Goal: Task Accomplishment & Management: Use online tool/utility

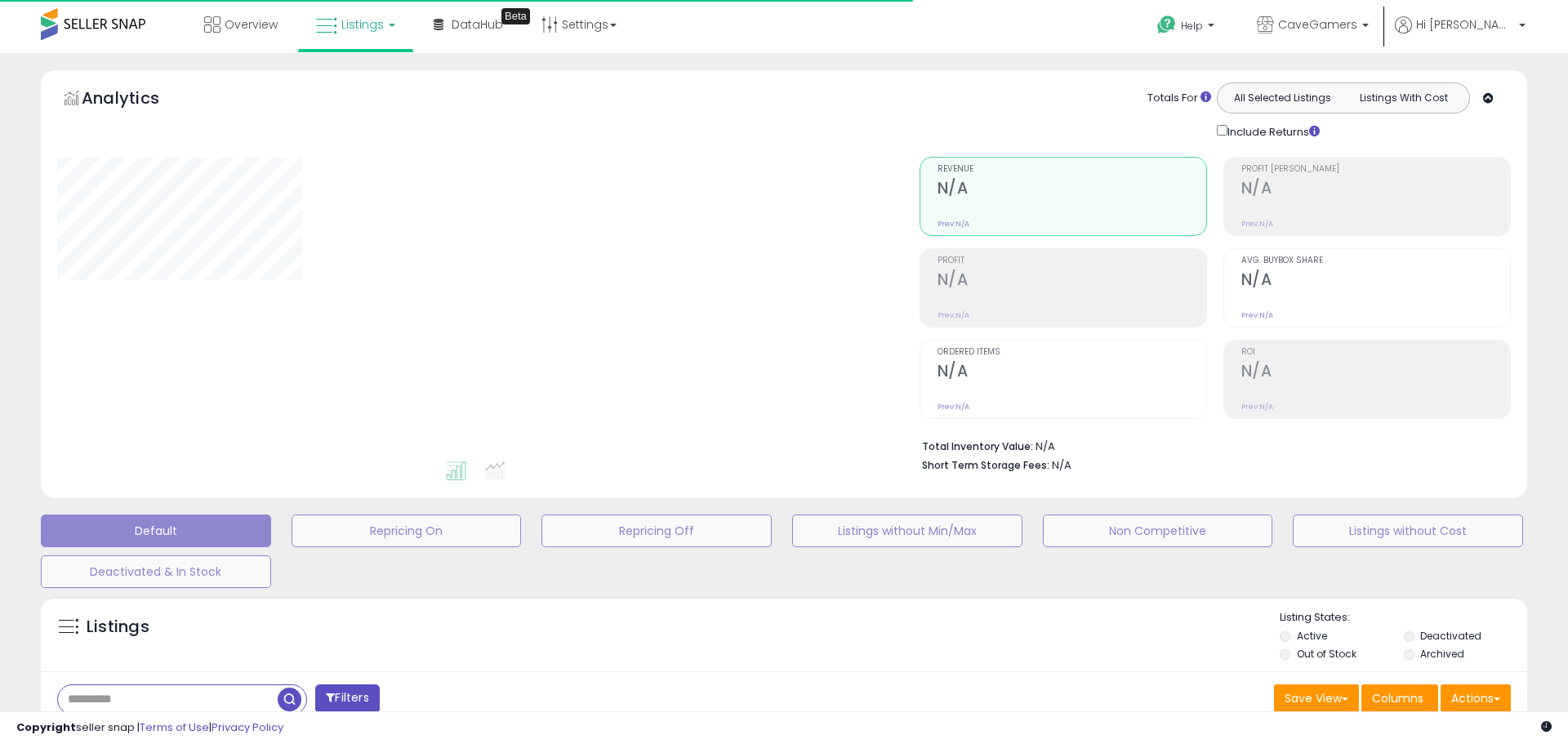
type input "**********"
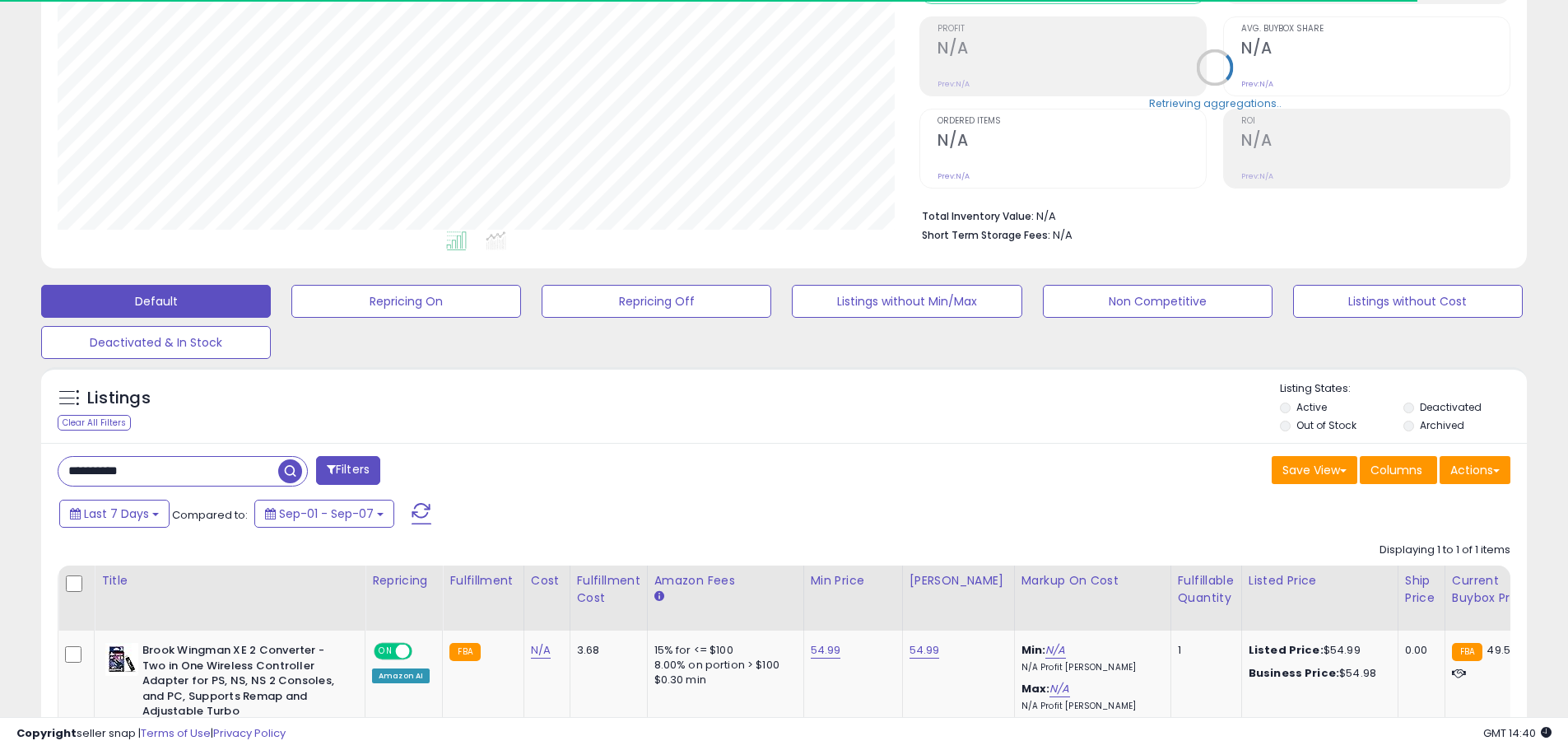
scroll to position [337, 862]
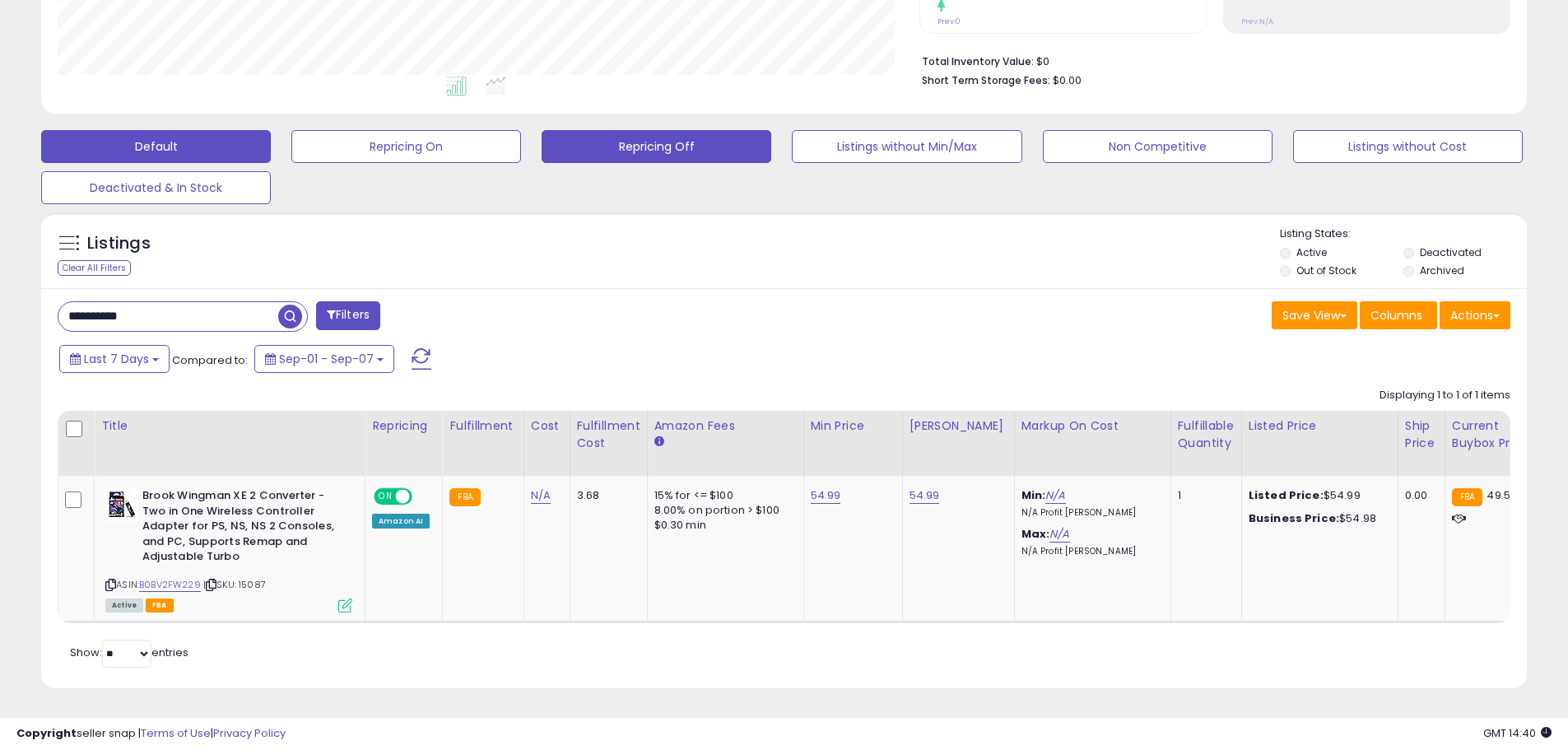
click at [654, 130] on button "Repricing Off" at bounding box center [657, 146] width 230 height 33
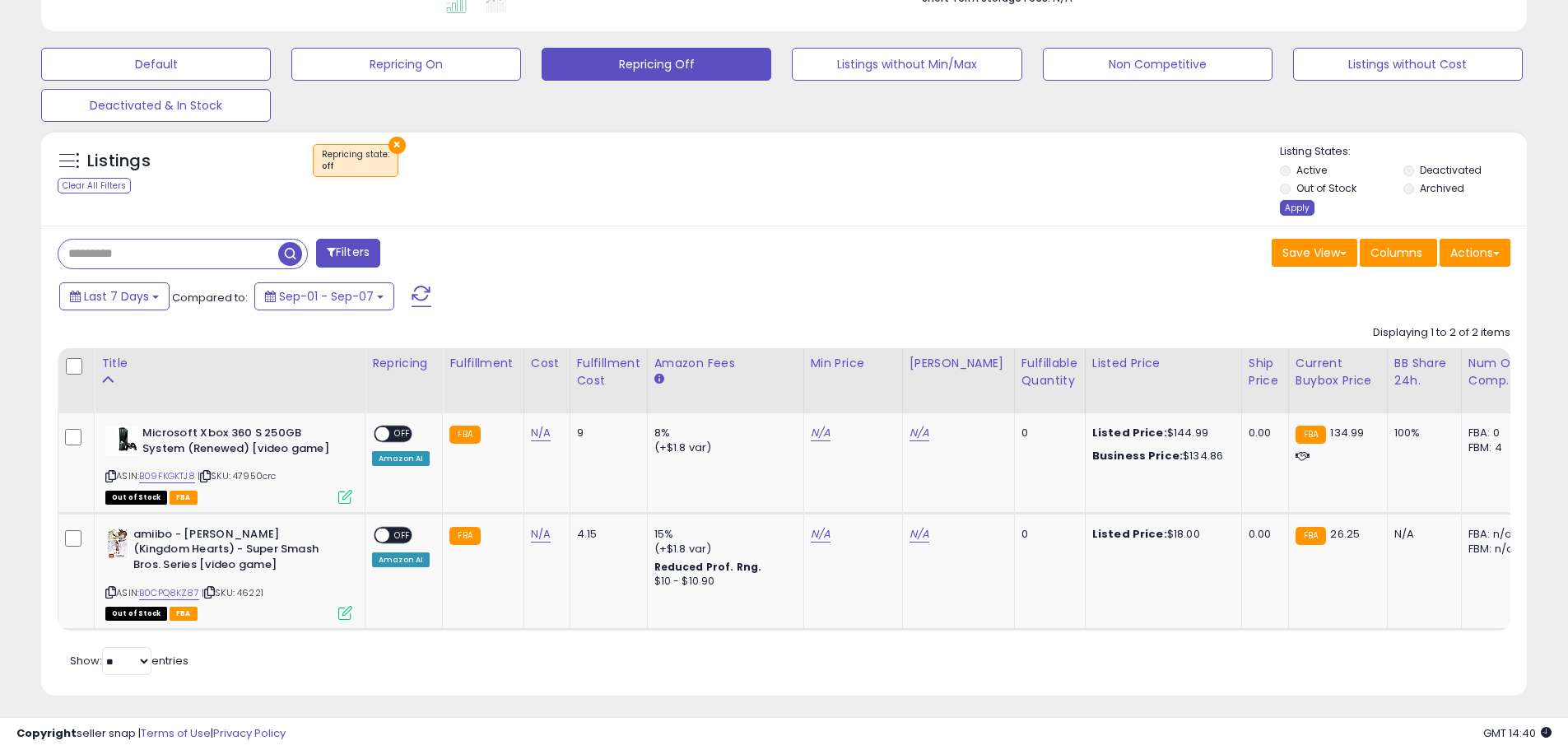
click at [1299, 213] on div "Apply" at bounding box center [1298, 208] width 35 height 16
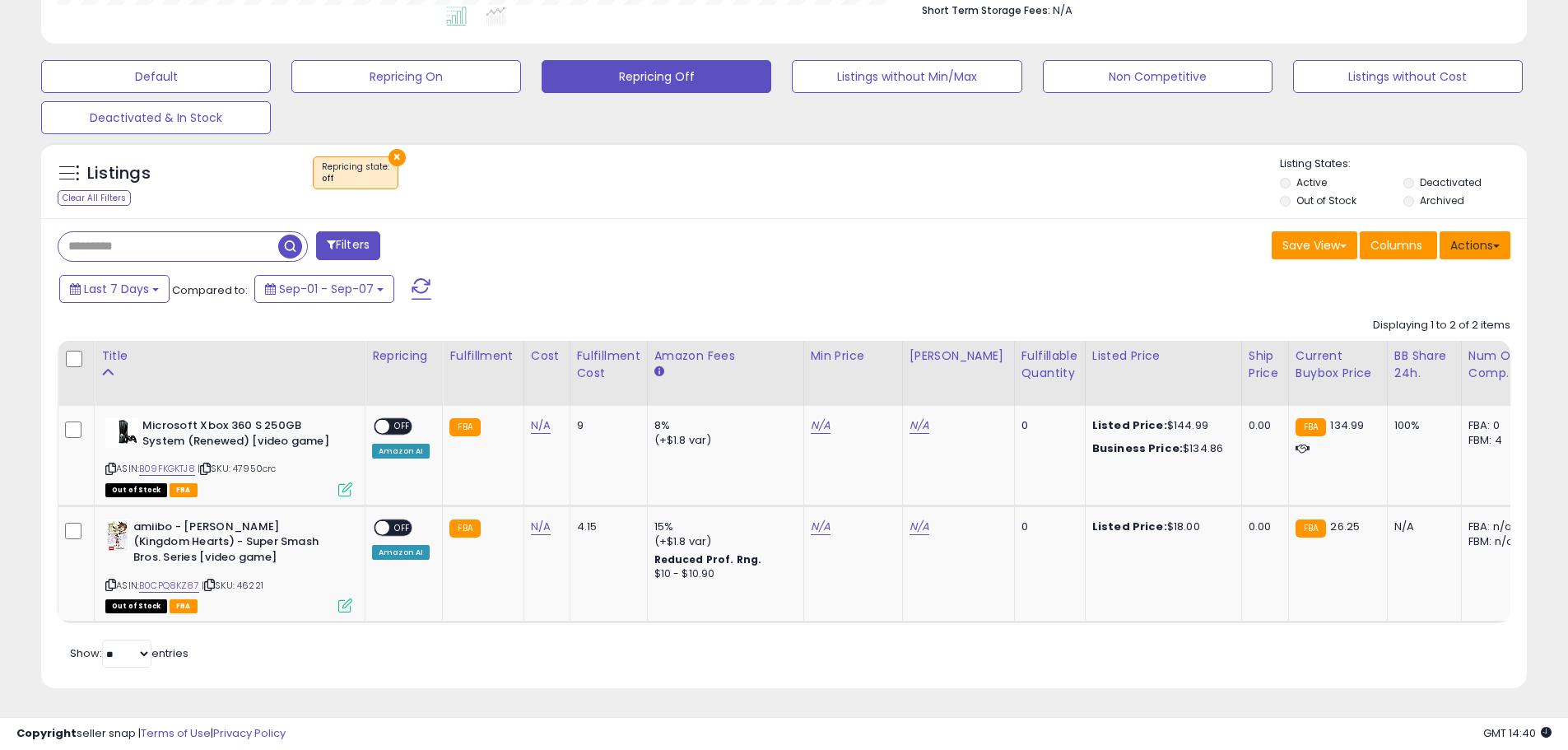
click at [1481, 234] on button "Actions" at bounding box center [1475, 246] width 71 height 28
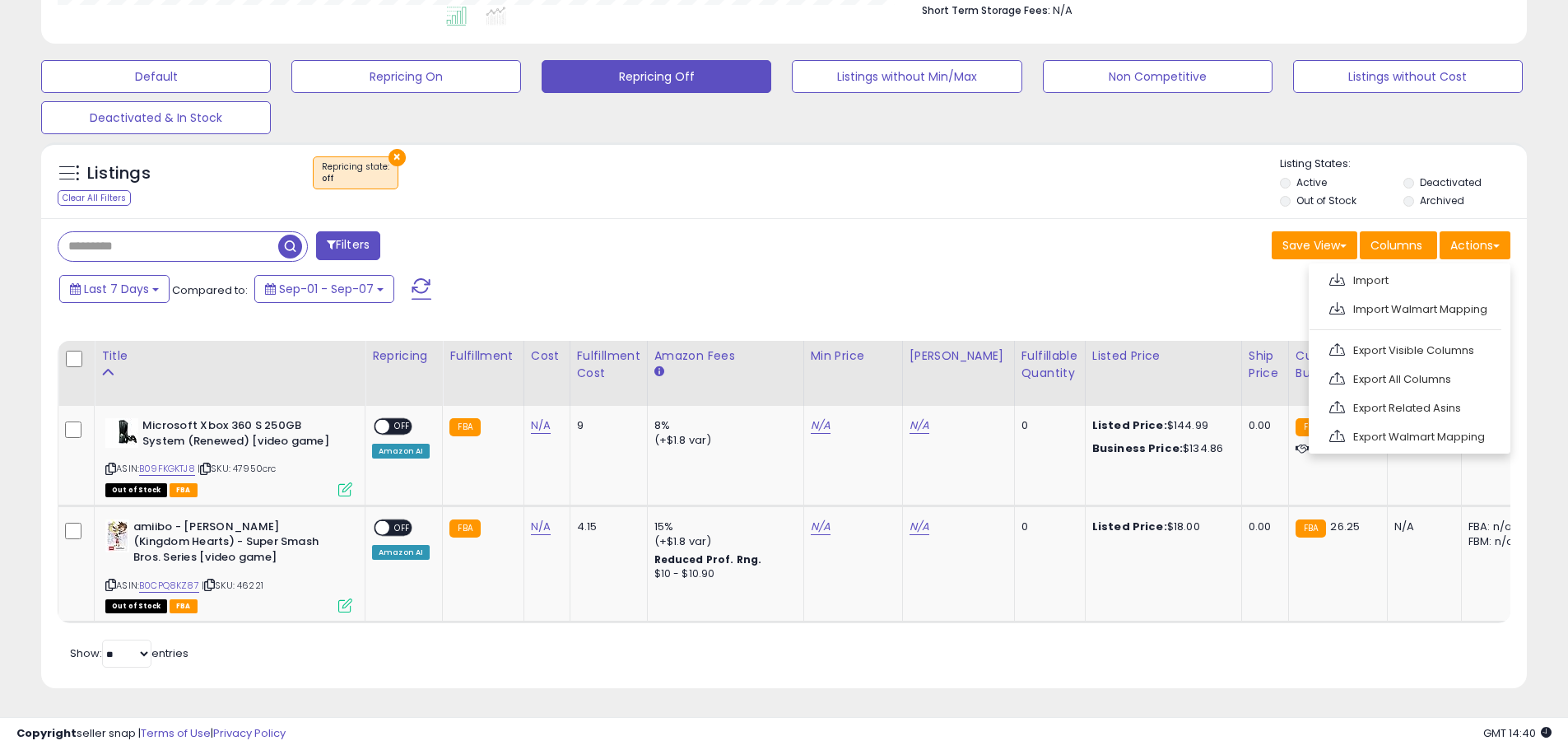
click at [1422, 343] on link "Export Visible Columns" at bounding box center [1408, 349] width 180 height 25
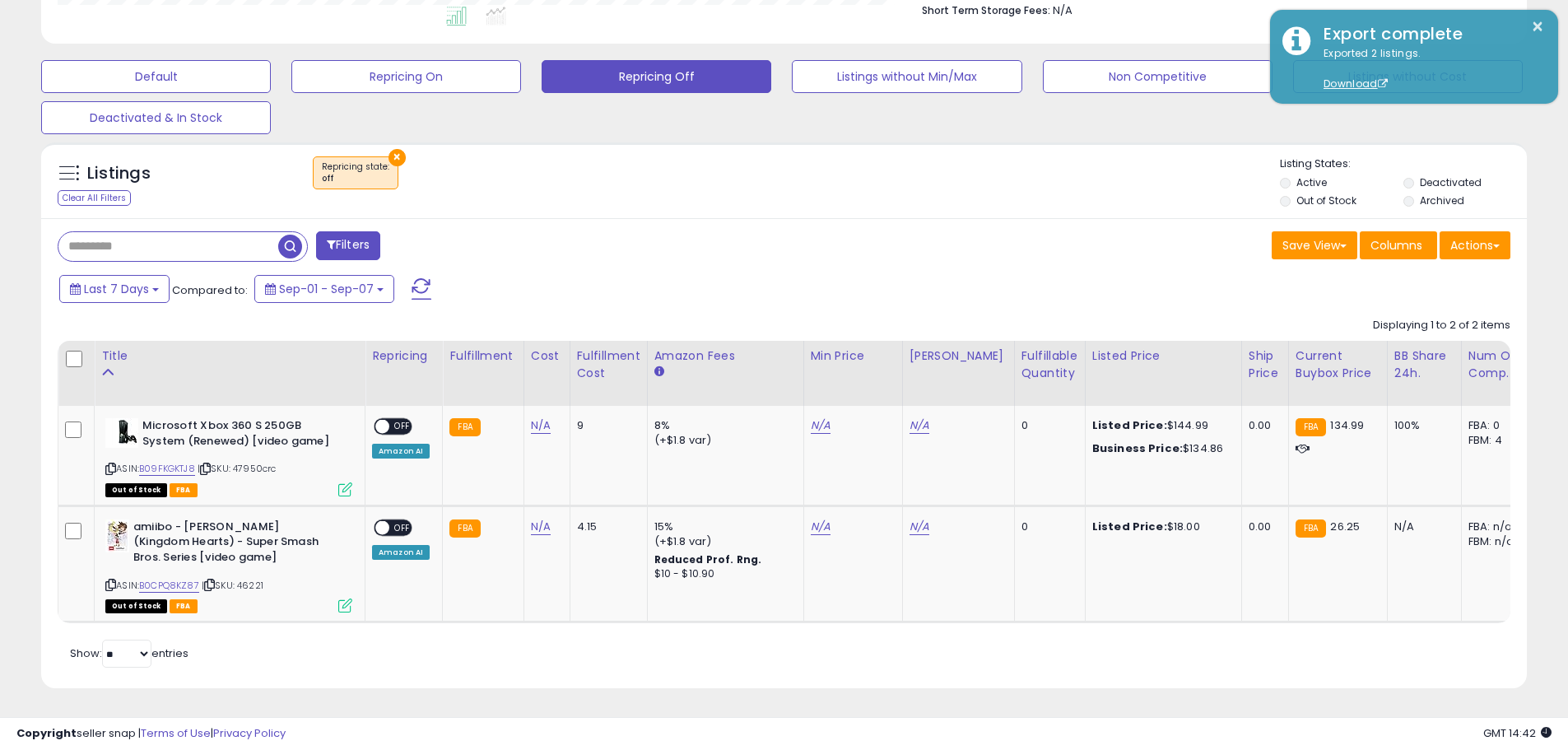
click at [896, 232] on div "Save View Save As New View Update Current View Columns Actions Import Import Wa…" at bounding box center [1154, 247] width 740 height 32
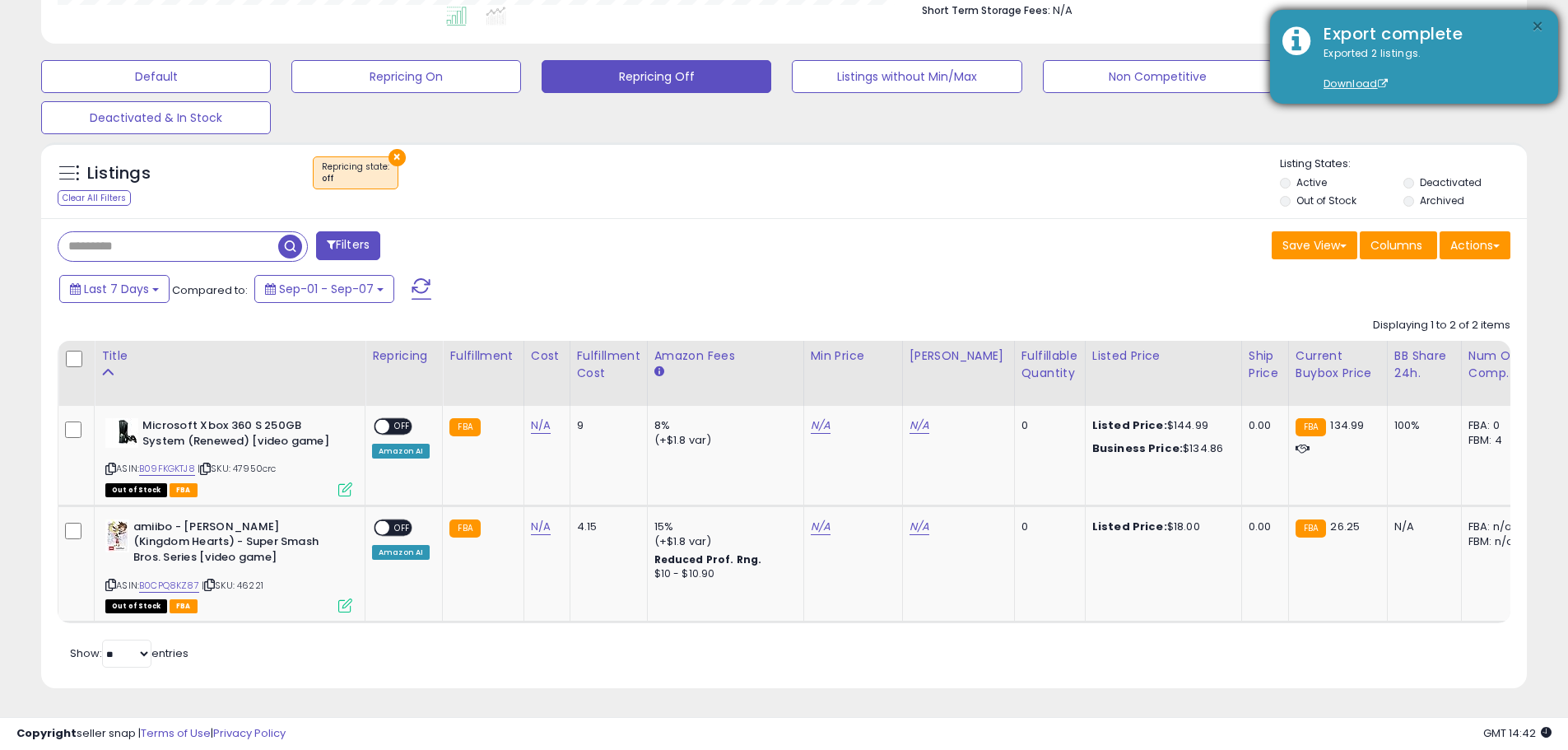
click at [1536, 26] on button "×" at bounding box center [1538, 27] width 13 height 21
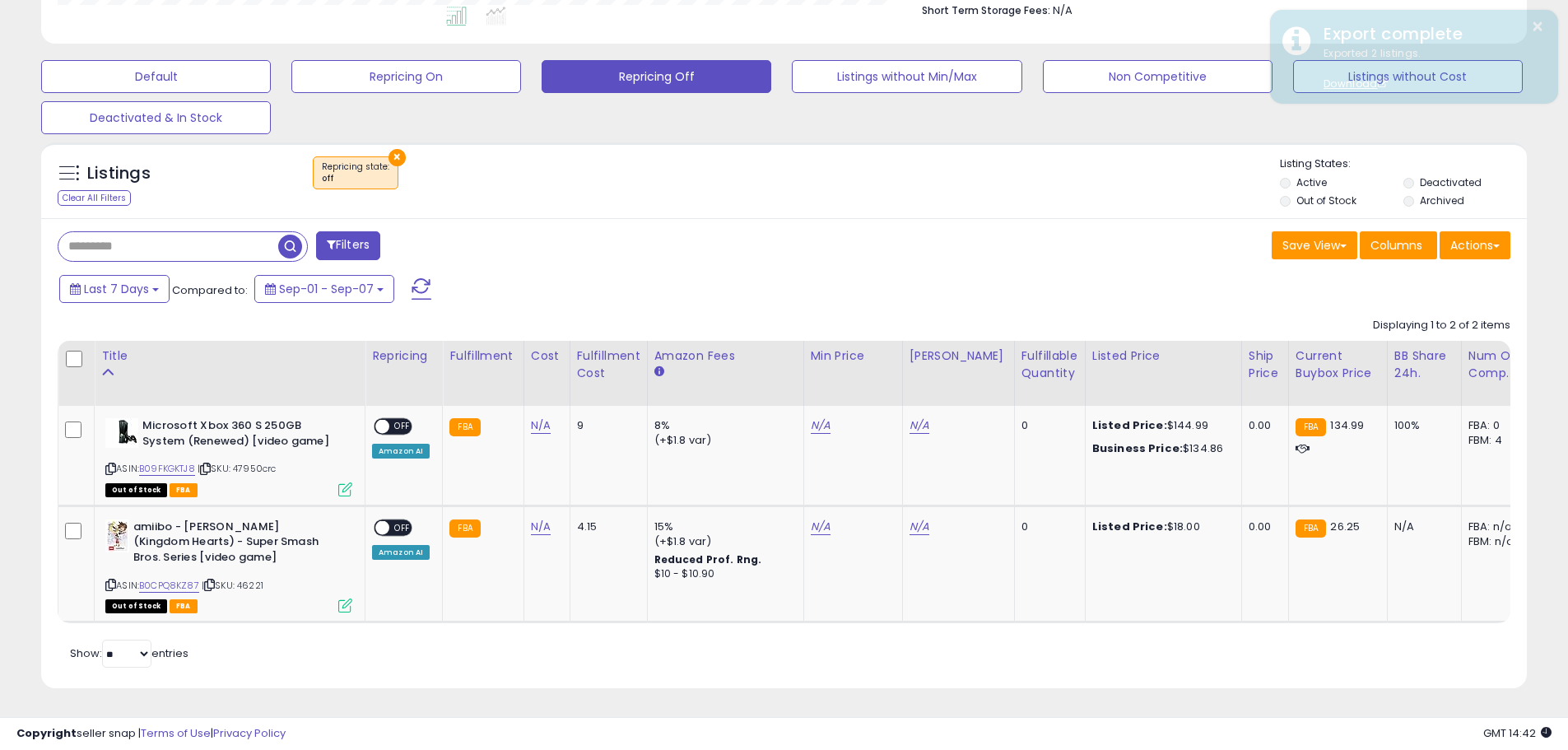
click at [1119, 232] on div "Save View Save As New View Update Current View Columns Actions Import Import Wa…" at bounding box center [1154, 247] width 740 height 32
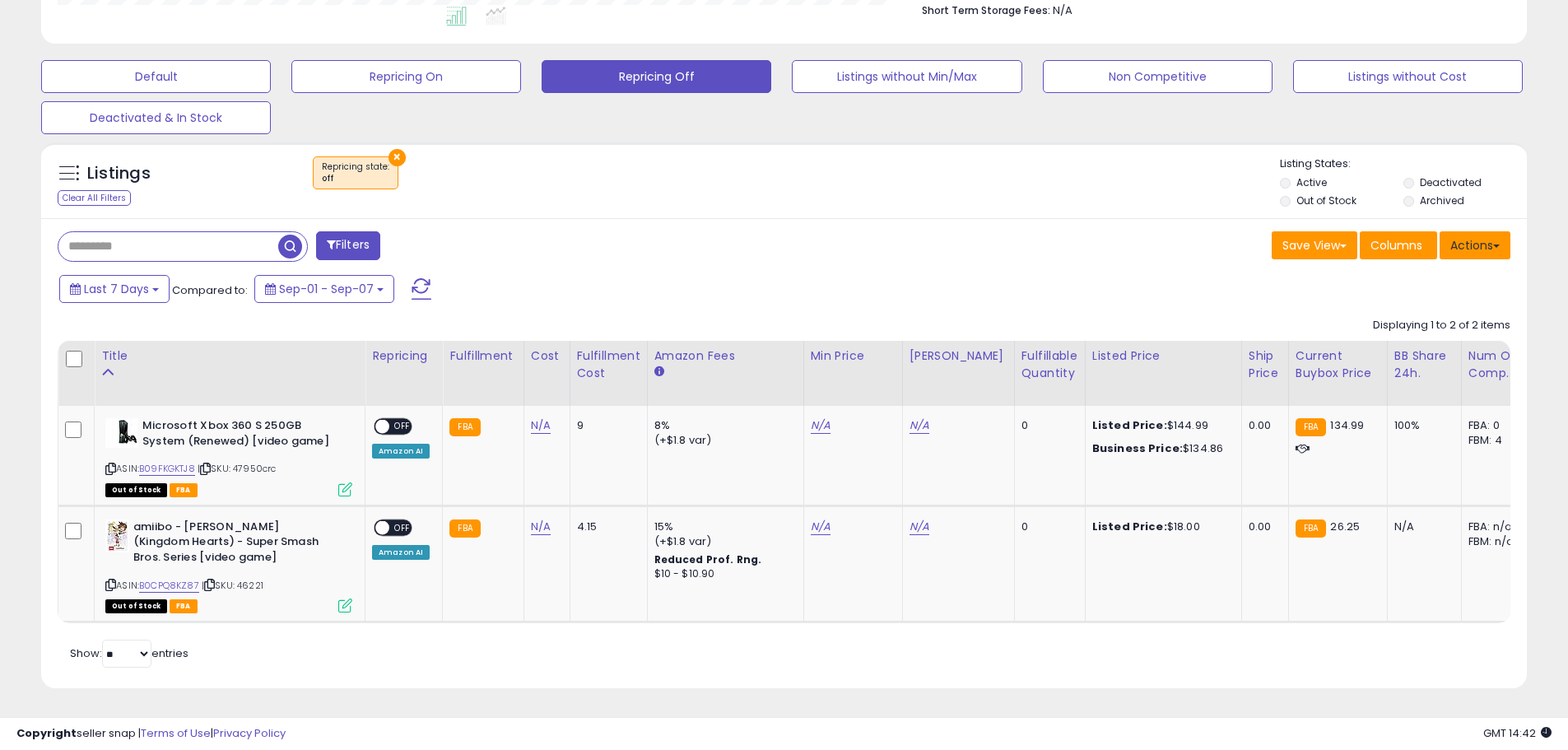
click at [1468, 232] on button "Actions" at bounding box center [1475, 246] width 71 height 28
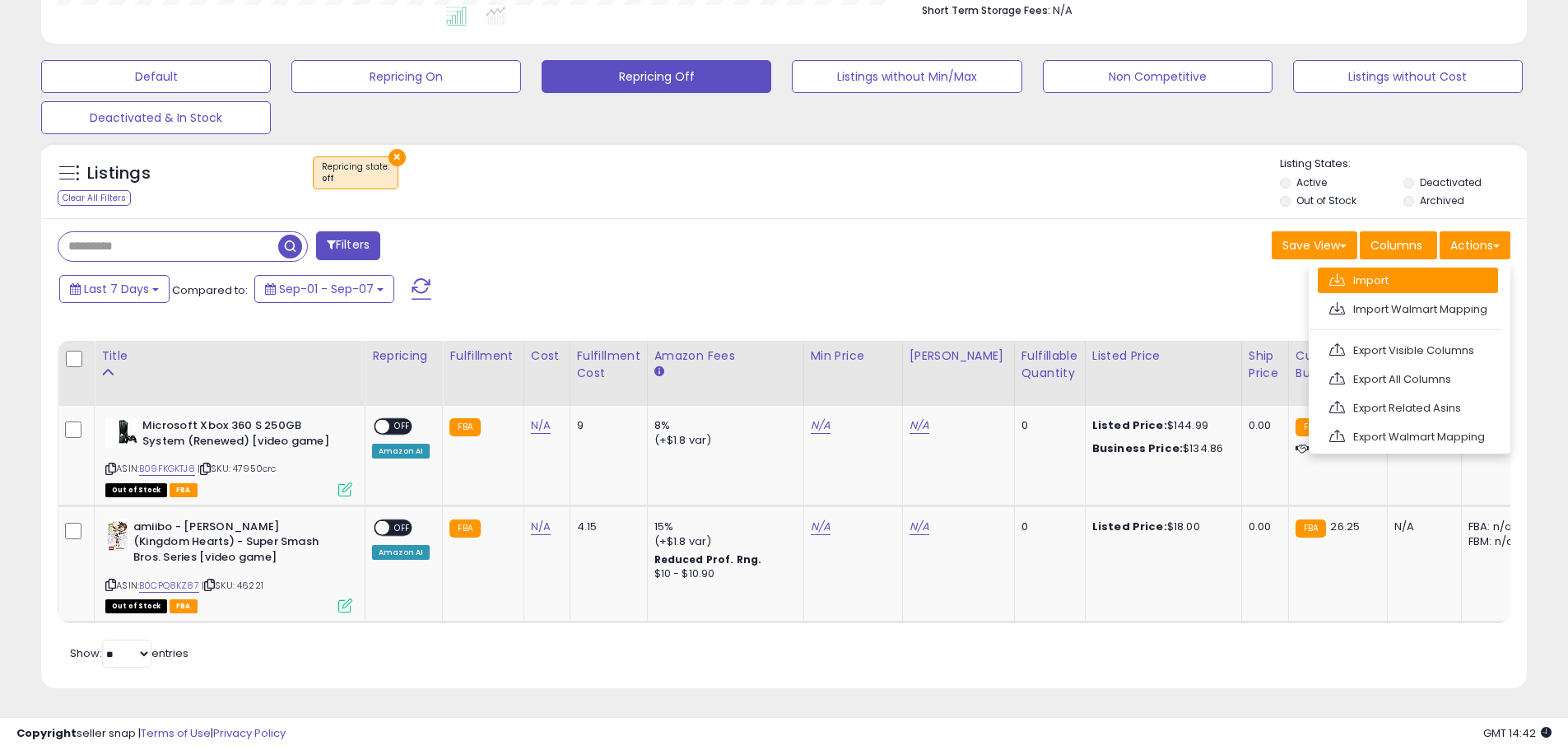
click at [1414, 268] on link "Import" at bounding box center [1408, 280] width 180 height 25
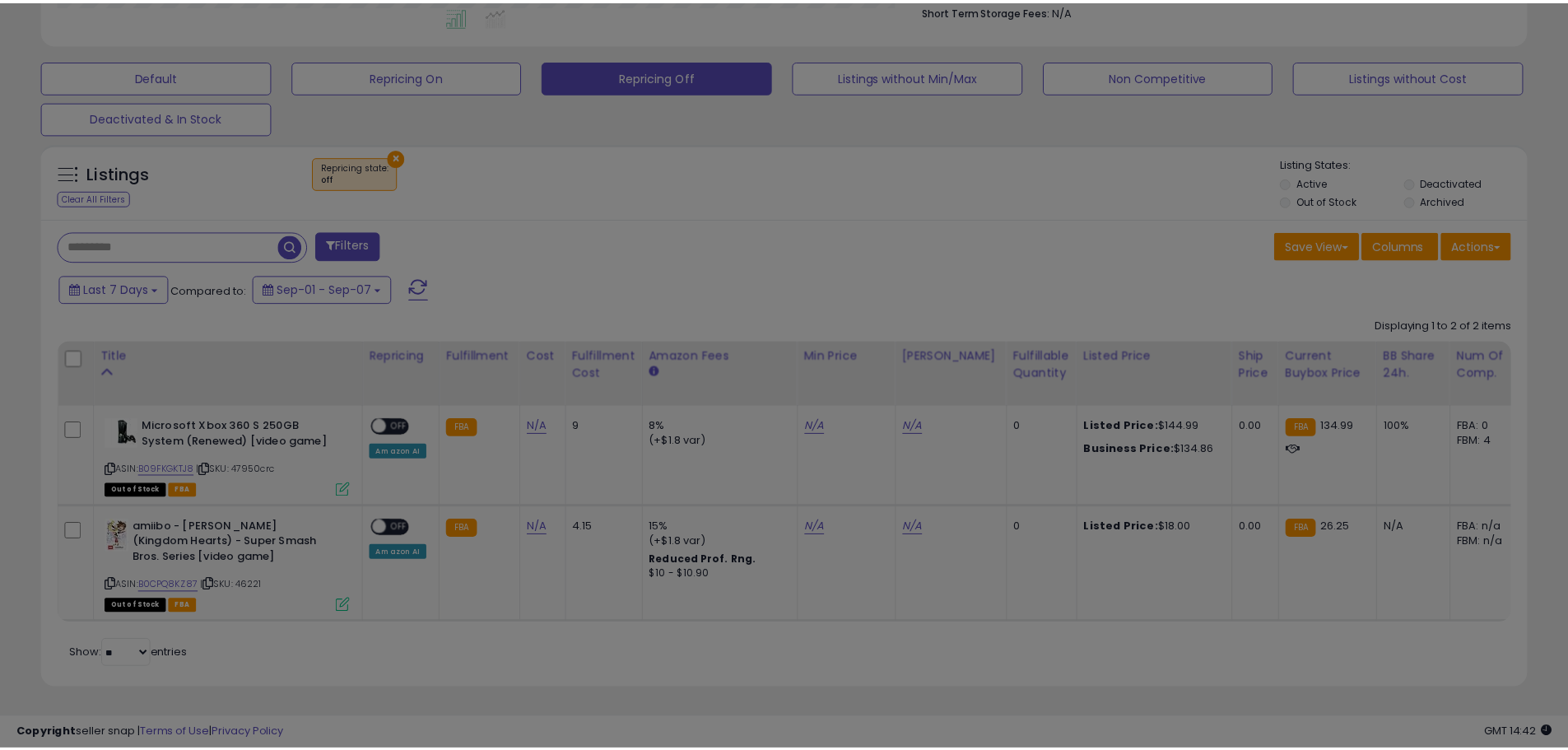
scroll to position [337, 869]
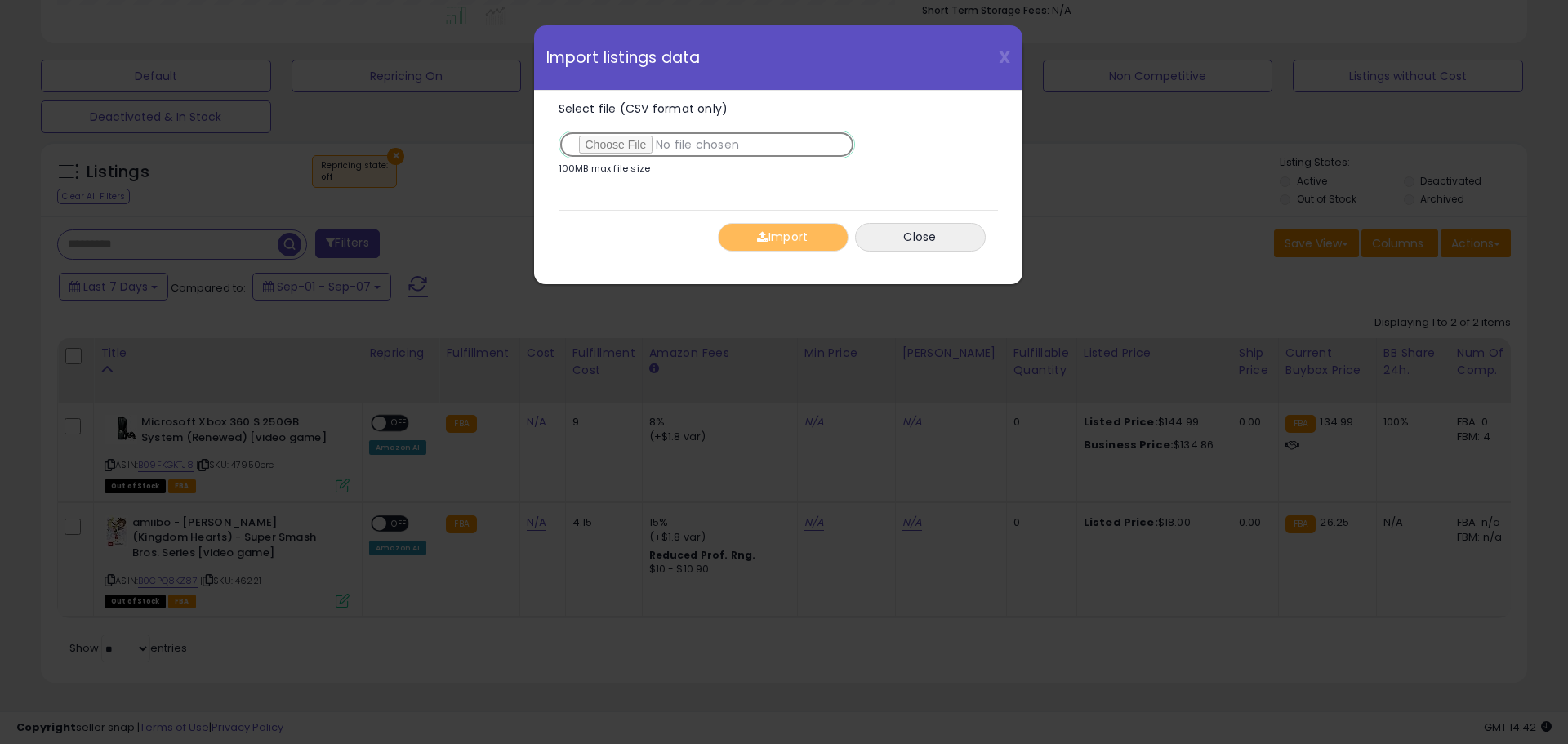
click at [633, 144] on input "Select file (CSV format only)" at bounding box center [706, 144] width 296 height 28
type input "**********"
click at [794, 234] on button "Import" at bounding box center [783, 237] width 131 height 29
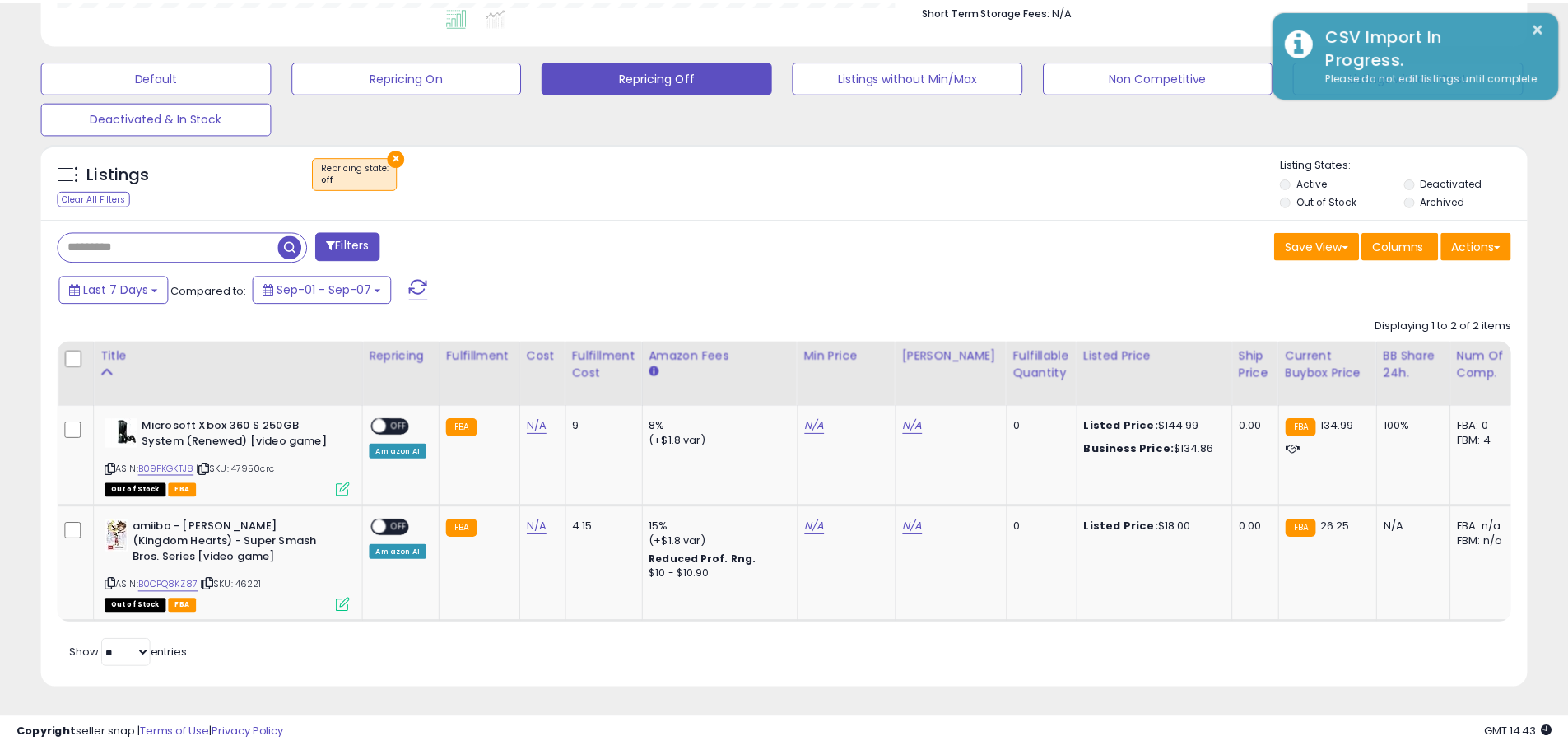
scroll to position [822874, 822379]
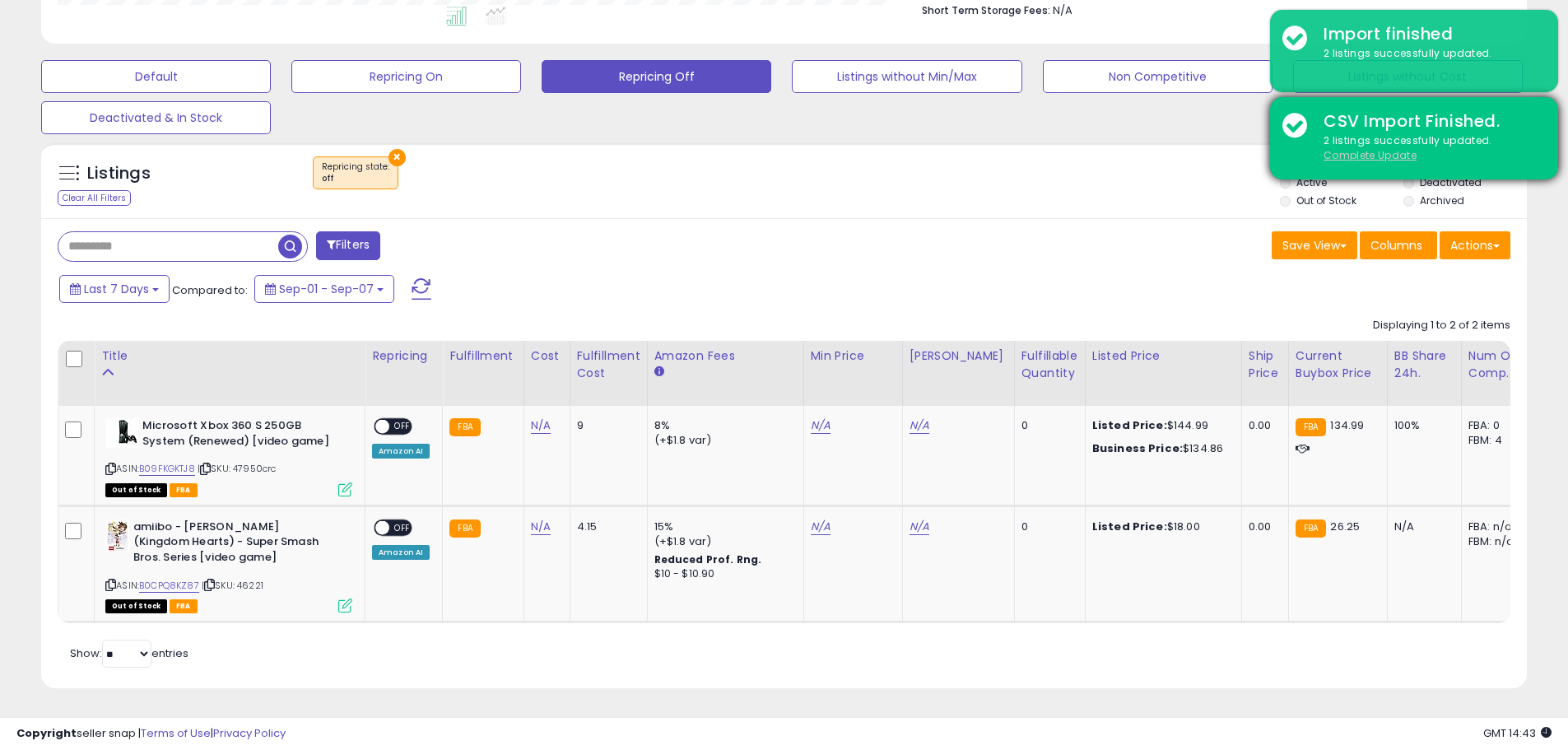
click at [1386, 156] on u "Complete Update" at bounding box center [1370, 155] width 93 height 14
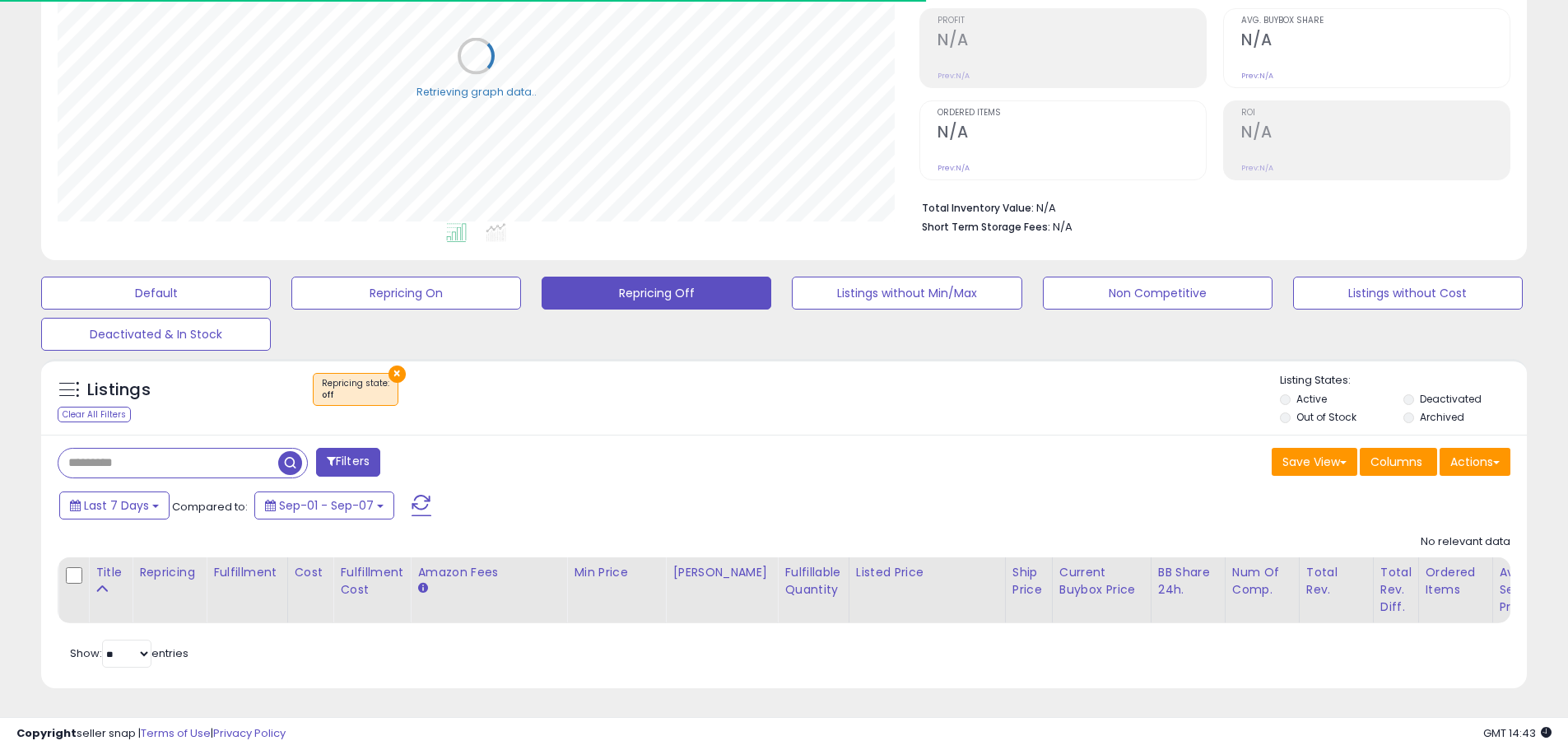
click at [806, 397] on div "× Repricing state : off" at bounding box center [786, 395] width 988 height 46
